Goal: Information Seeking & Learning: Learn about a topic

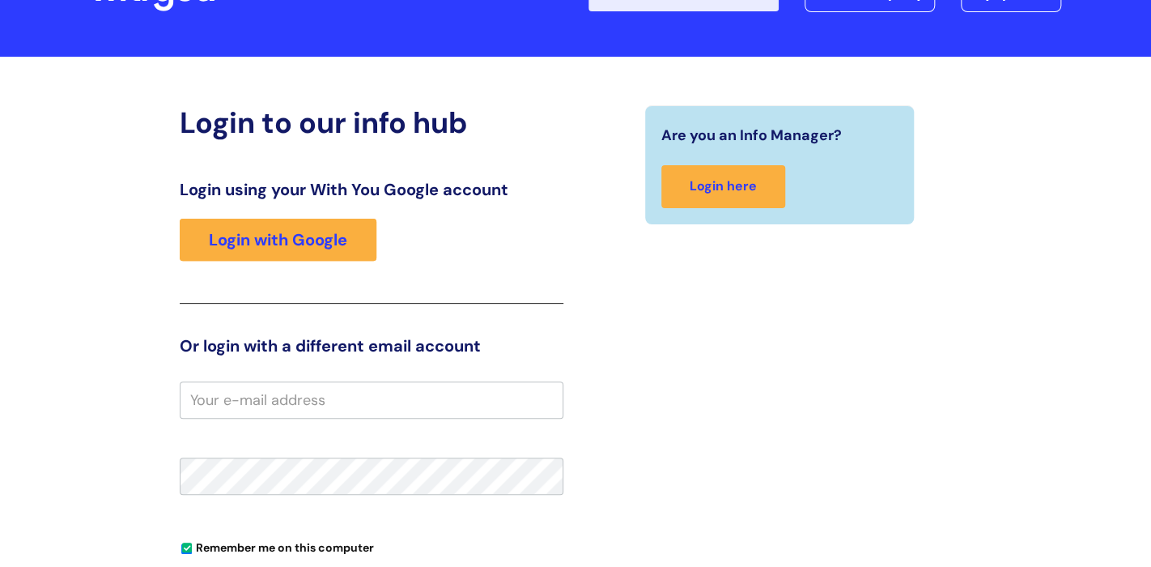
scroll to position [183, 0]
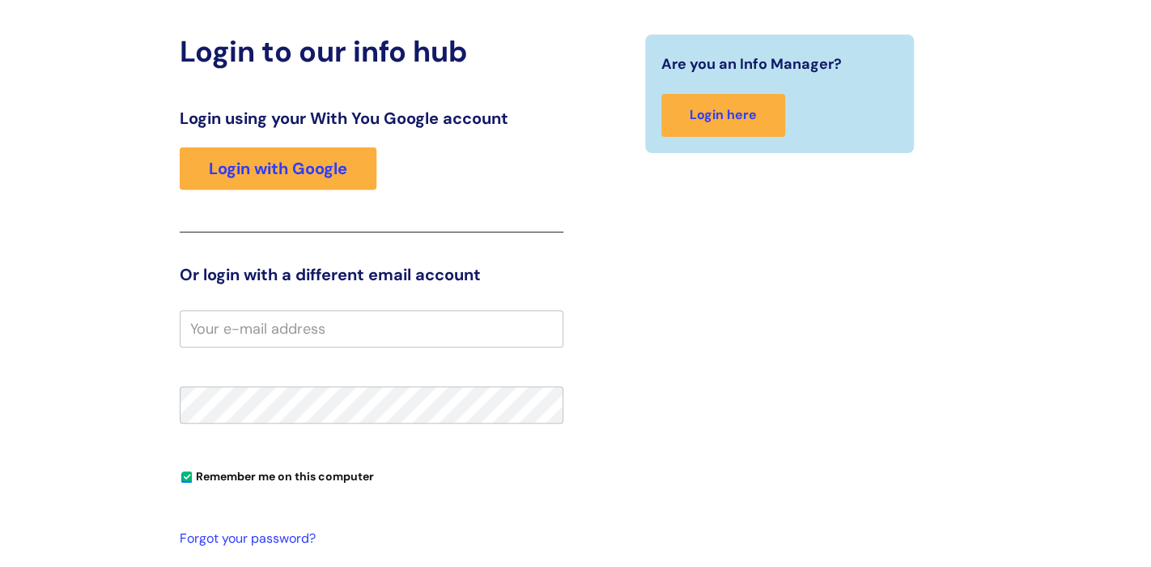
click at [296, 317] on input "email" at bounding box center [372, 328] width 384 height 37
type input "[EMAIL_ADDRESS][PERSON_NAME][DOMAIN_NAME]"
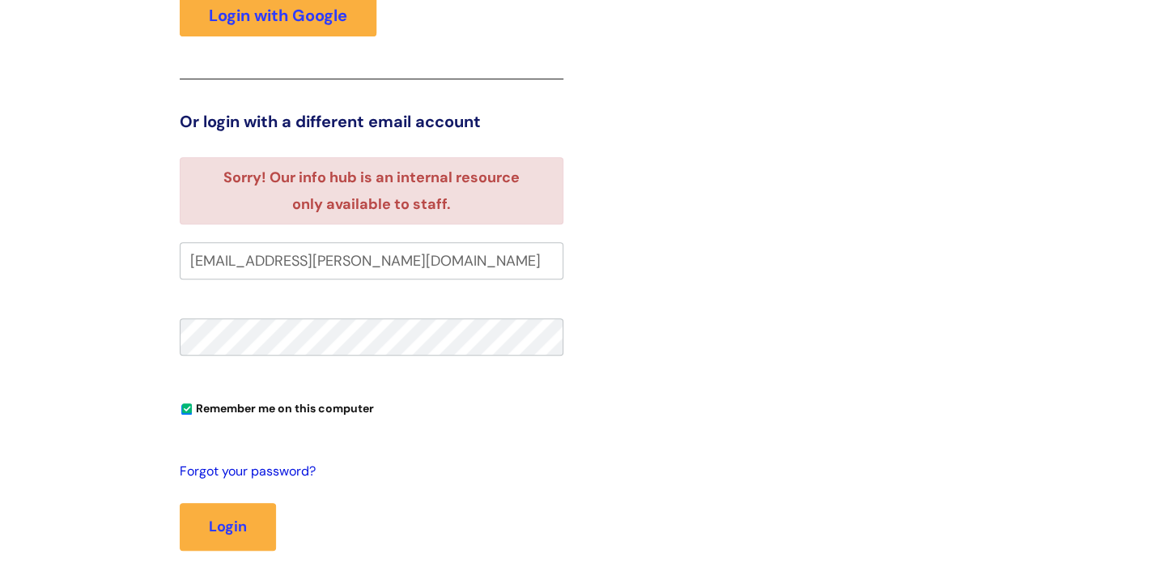
scroll to position [395, 0]
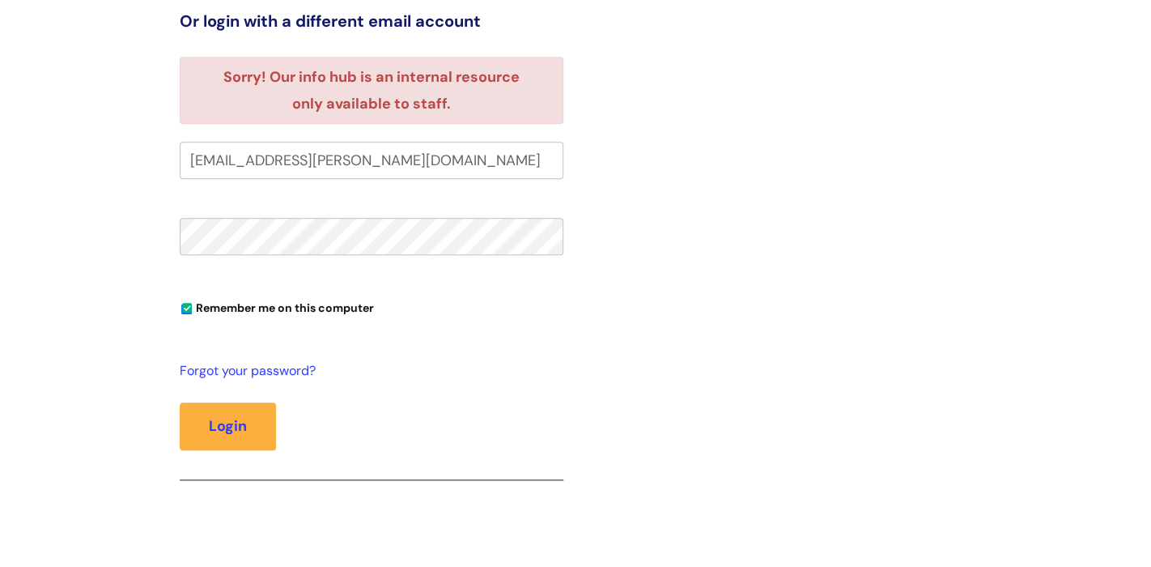
click at [219, 159] on input "matt.fagg@wearewithyou.org.uk" at bounding box center [372, 160] width 384 height 37
type input "matthew.fagg@wearewithyou.org.uk"
click at [180, 402] on button "Login" at bounding box center [228, 425] width 96 height 47
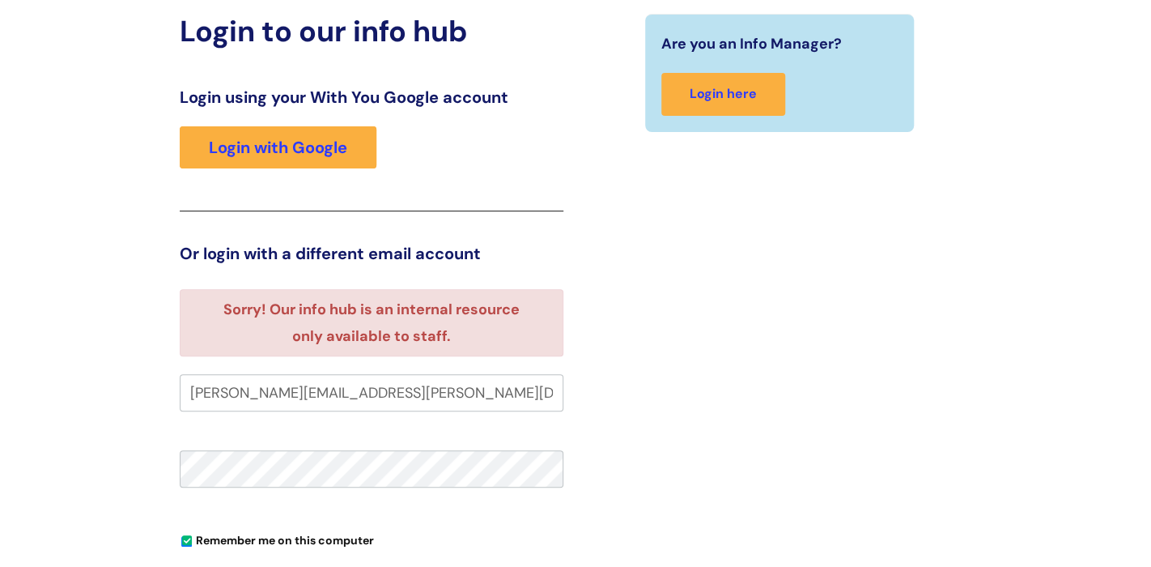
scroll to position [164, 0]
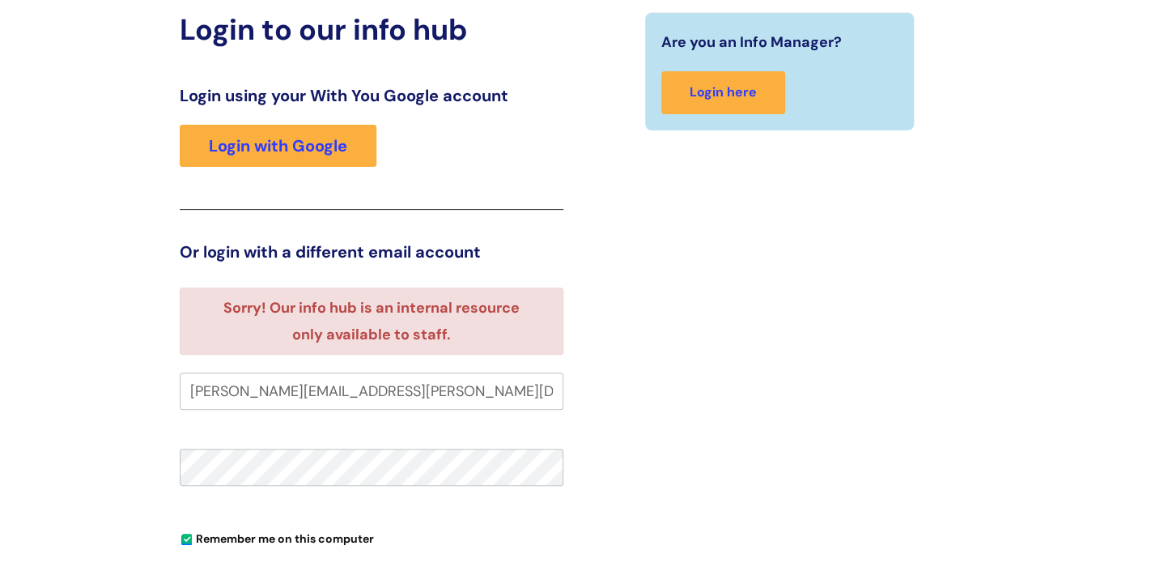
click at [245, 387] on input "[PERSON_NAME][EMAIL_ADDRESS][PERSON_NAME][DOMAIN_NAME]" at bounding box center [372, 390] width 384 height 37
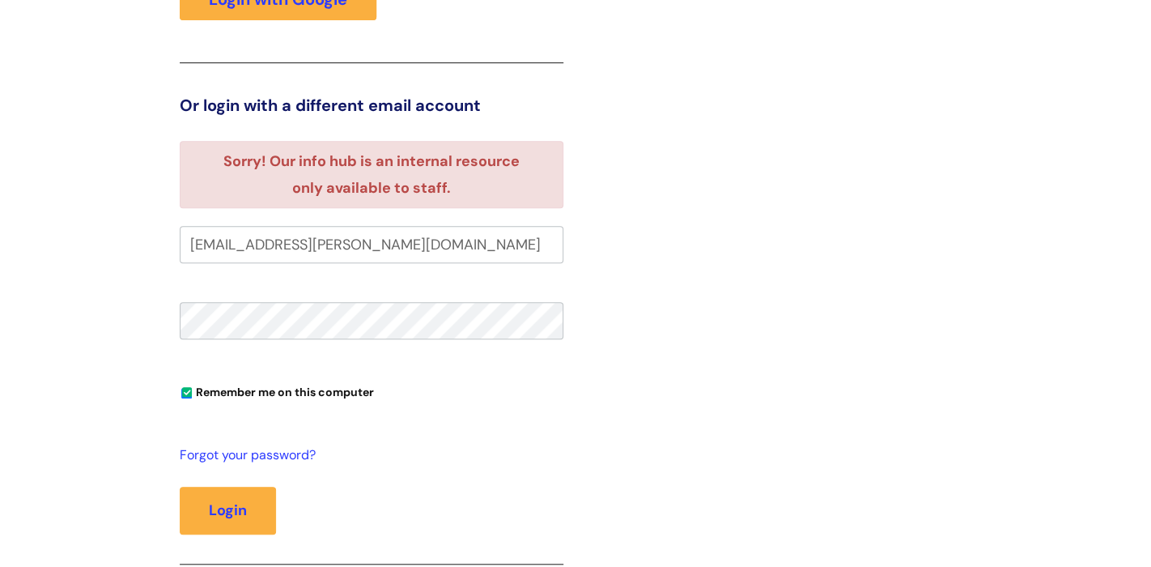
scroll to position [439, 0]
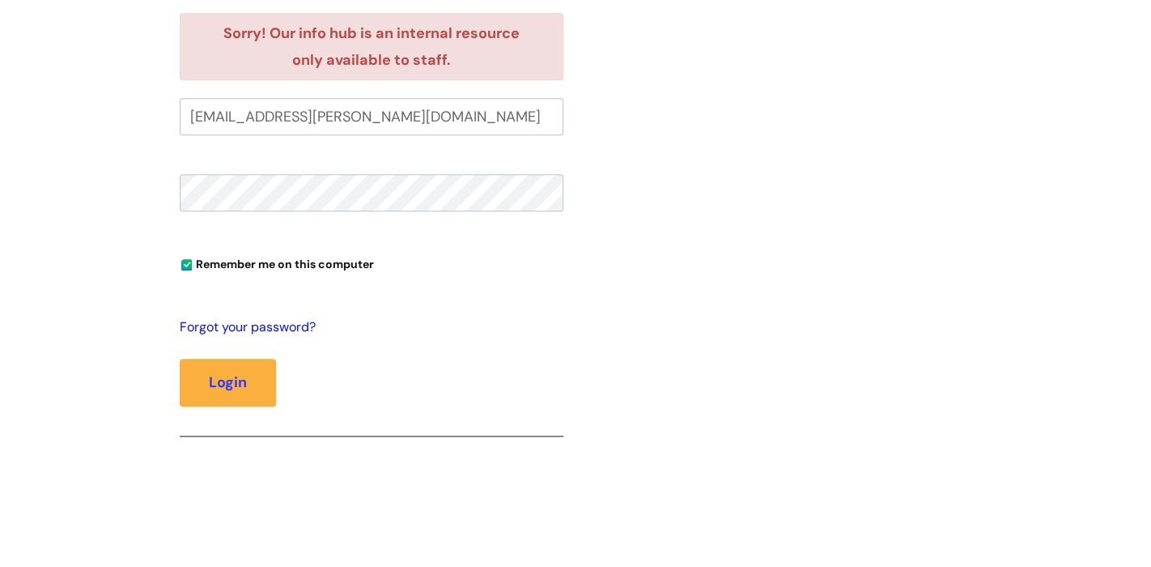
type input "[EMAIL_ADDRESS][PERSON_NAME][DOMAIN_NAME]"
click at [250, 327] on link "Forgot your password?" at bounding box center [368, 327] width 376 height 23
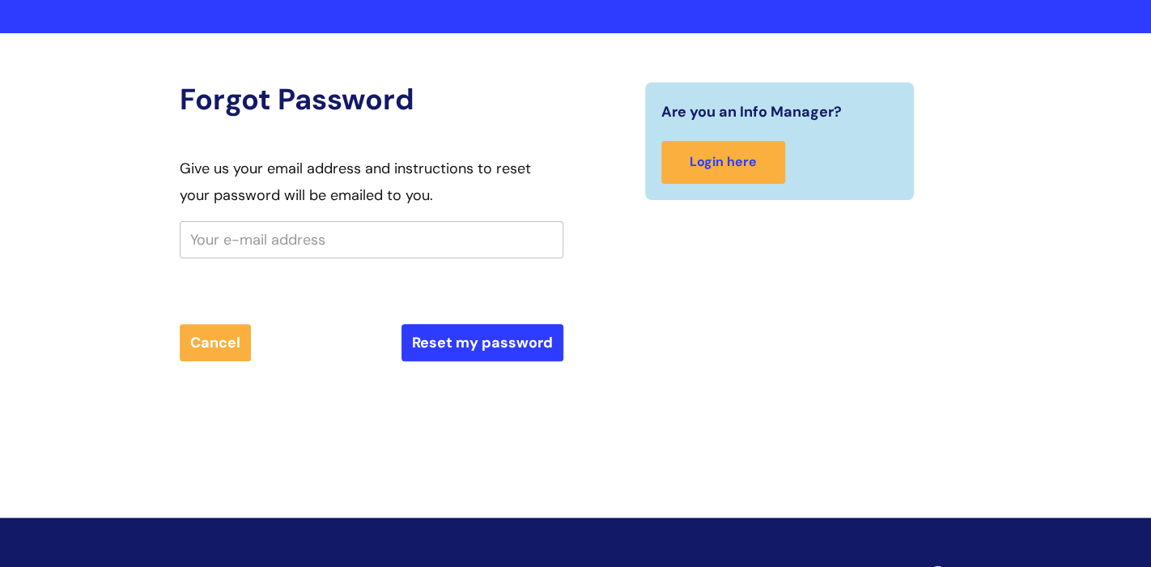
scroll to position [84, 0]
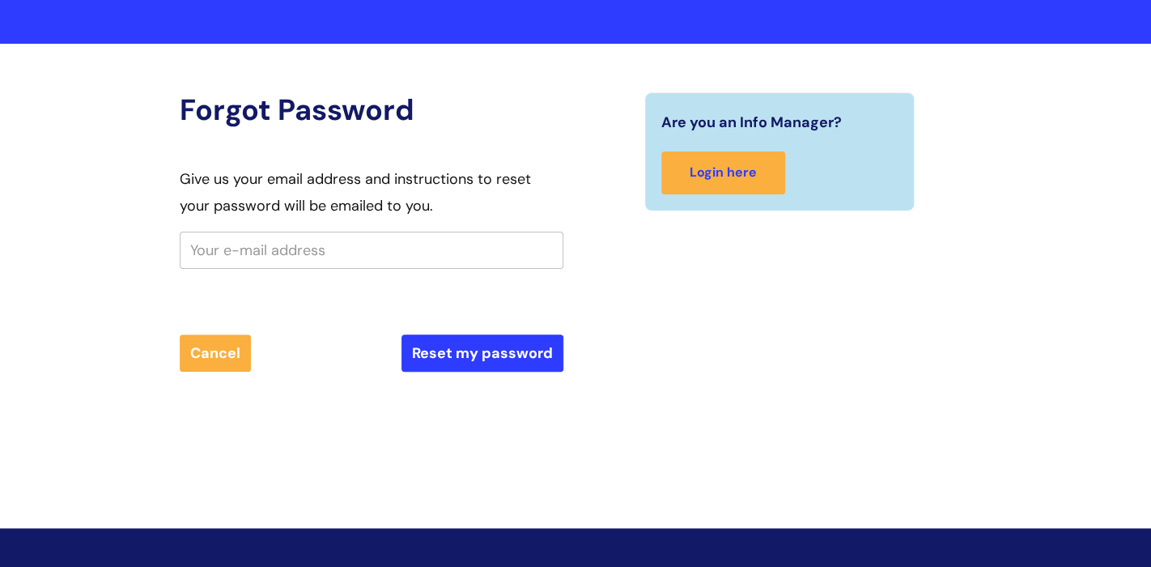
click at [295, 244] on input "text" at bounding box center [372, 249] width 384 height 37
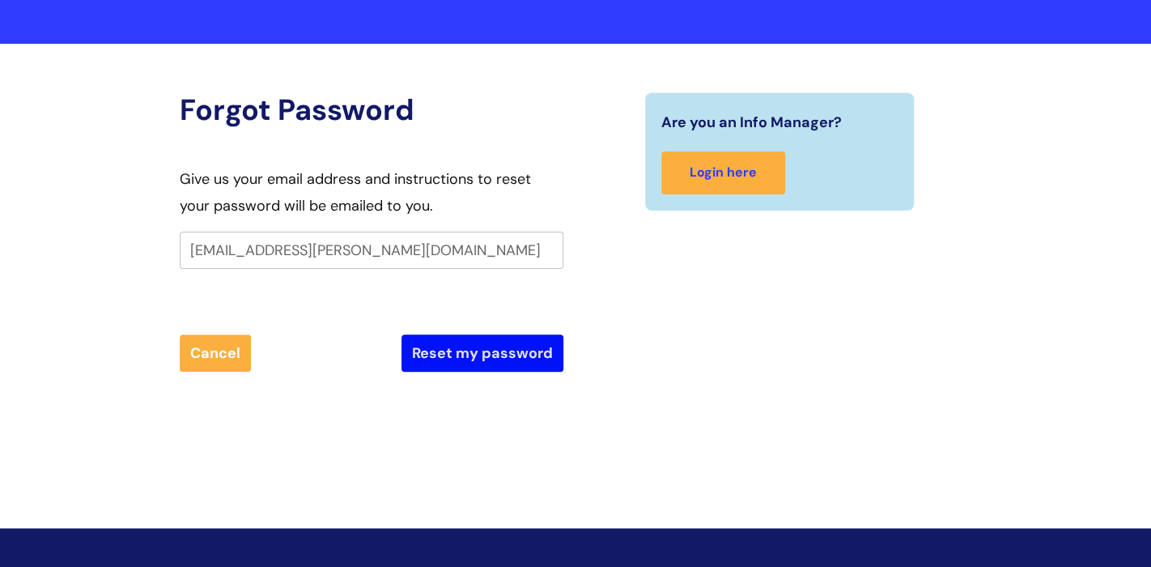
type input "[EMAIL_ADDRESS][PERSON_NAME][DOMAIN_NAME]"
click at [535, 349] on button "Reset my password" at bounding box center [482, 352] width 162 height 37
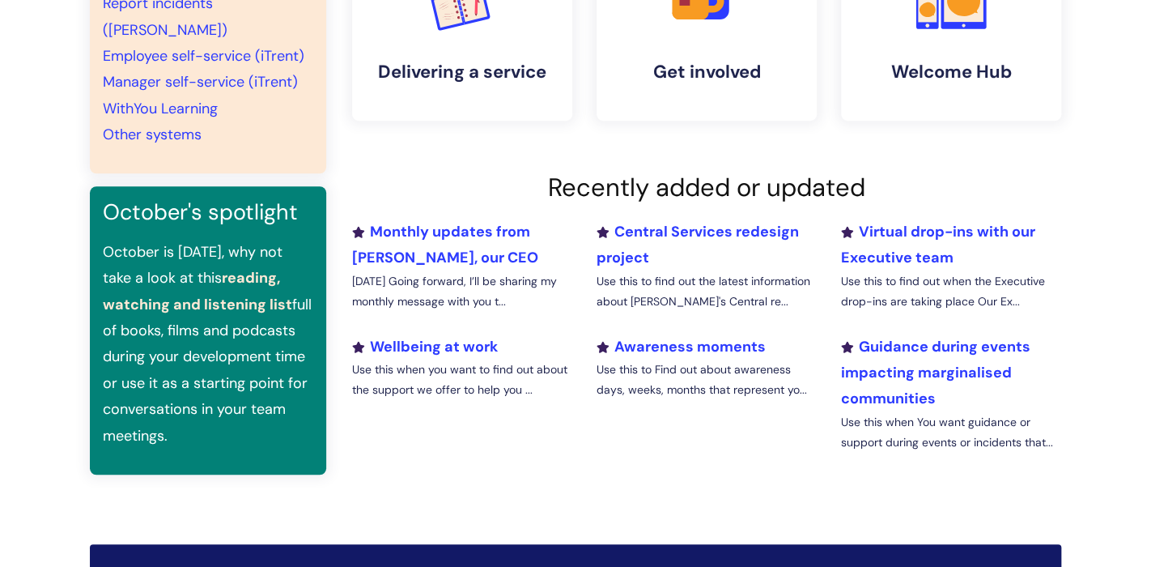
scroll to position [479, 0]
click at [664, 227] on link "Central Services redesign project" at bounding box center [698, 243] width 202 height 45
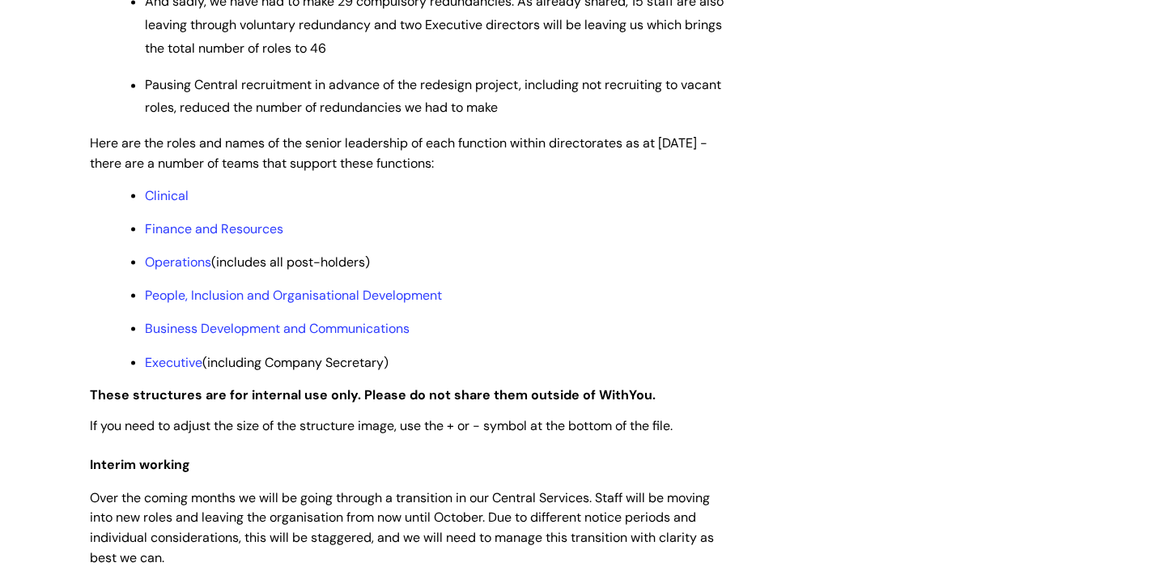
scroll to position [1248, 0]
click at [253, 302] on link "People, Inclusion and Organisational Development" at bounding box center [293, 293] width 297 height 17
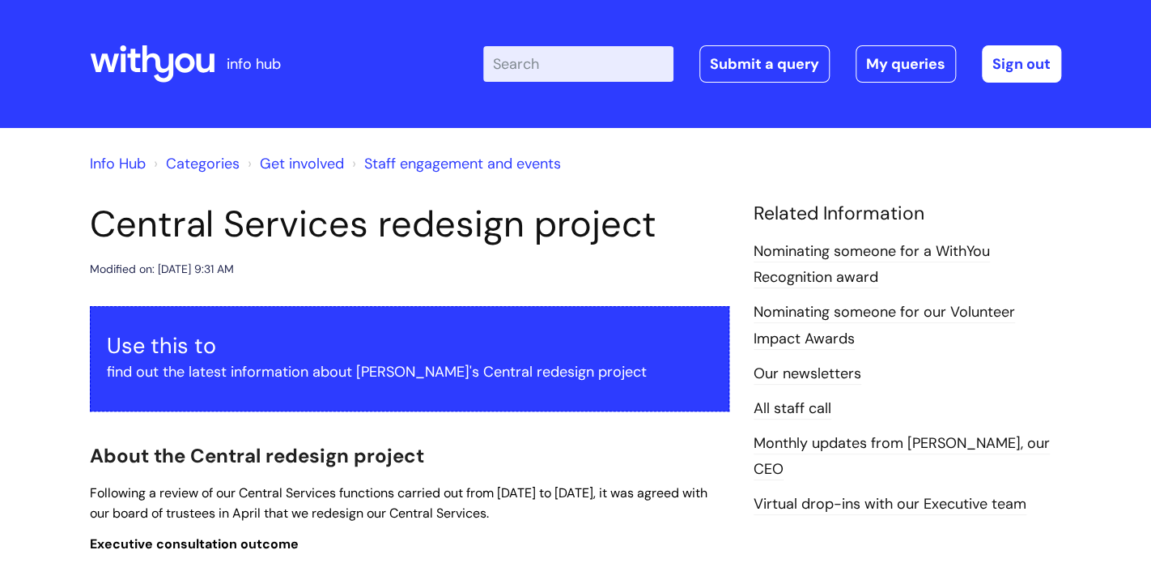
click at [132, 159] on link "Info Hub" at bounding box center [118, 163] width 56 height 19
